Goal: Transaction & Acquisition: Purchase product/service

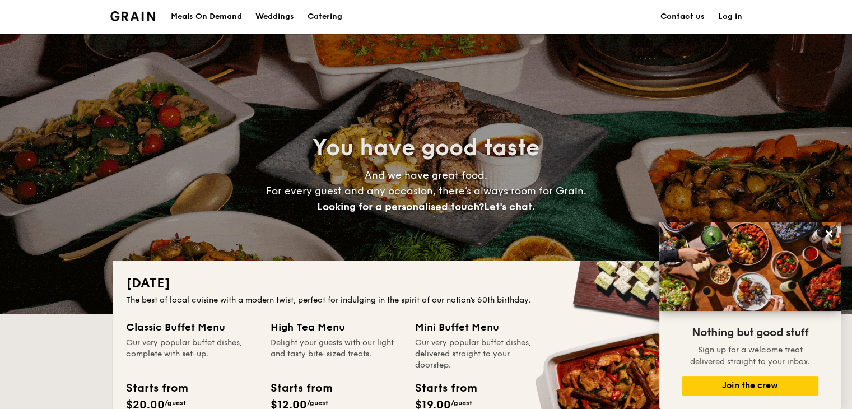
click at [195, 16] on div "Meals On Demand" at bounding box center [206, 17] width 71 height 34
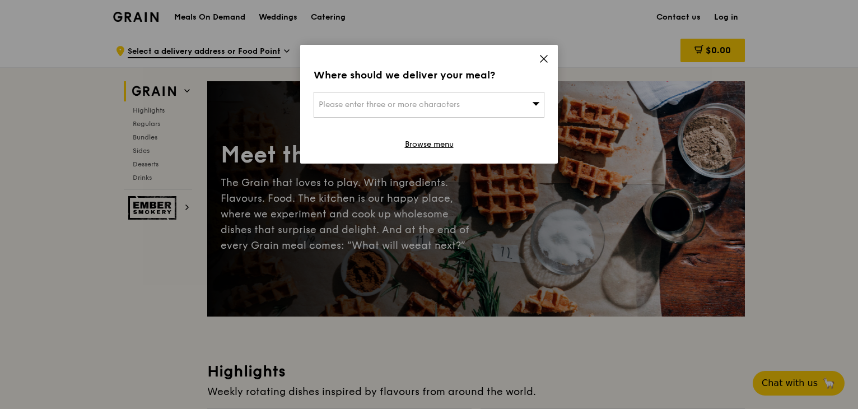
click at [547, 59] on icon at bounding box center [544, 59] width 10 height 10
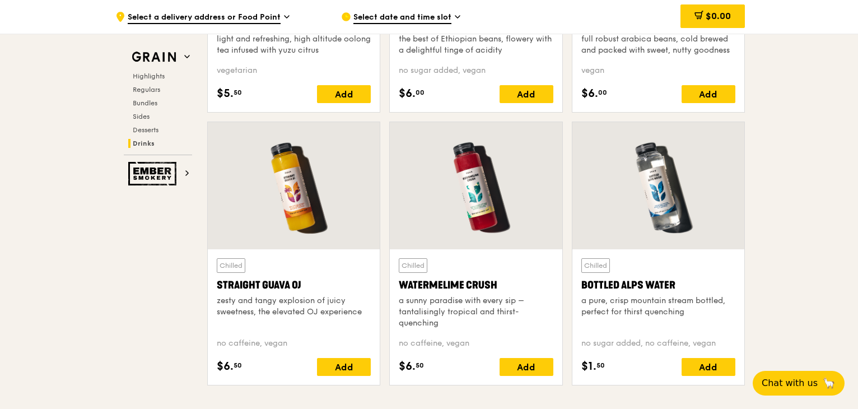
scroll to position [4526, 0]
